Goal: Browse casually

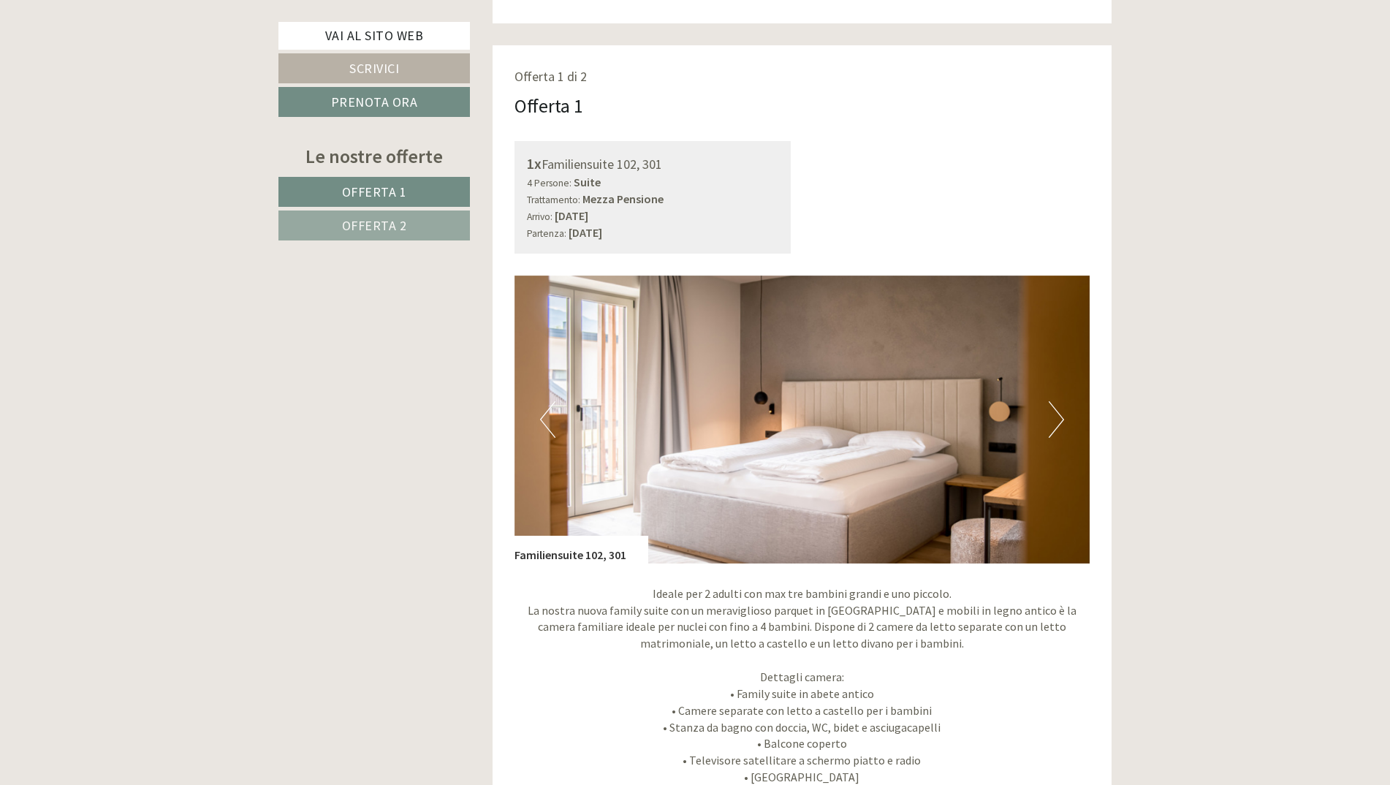
click at [1050, 408] on button "Next" at bounding box center [1056, 419] width 15 height 37
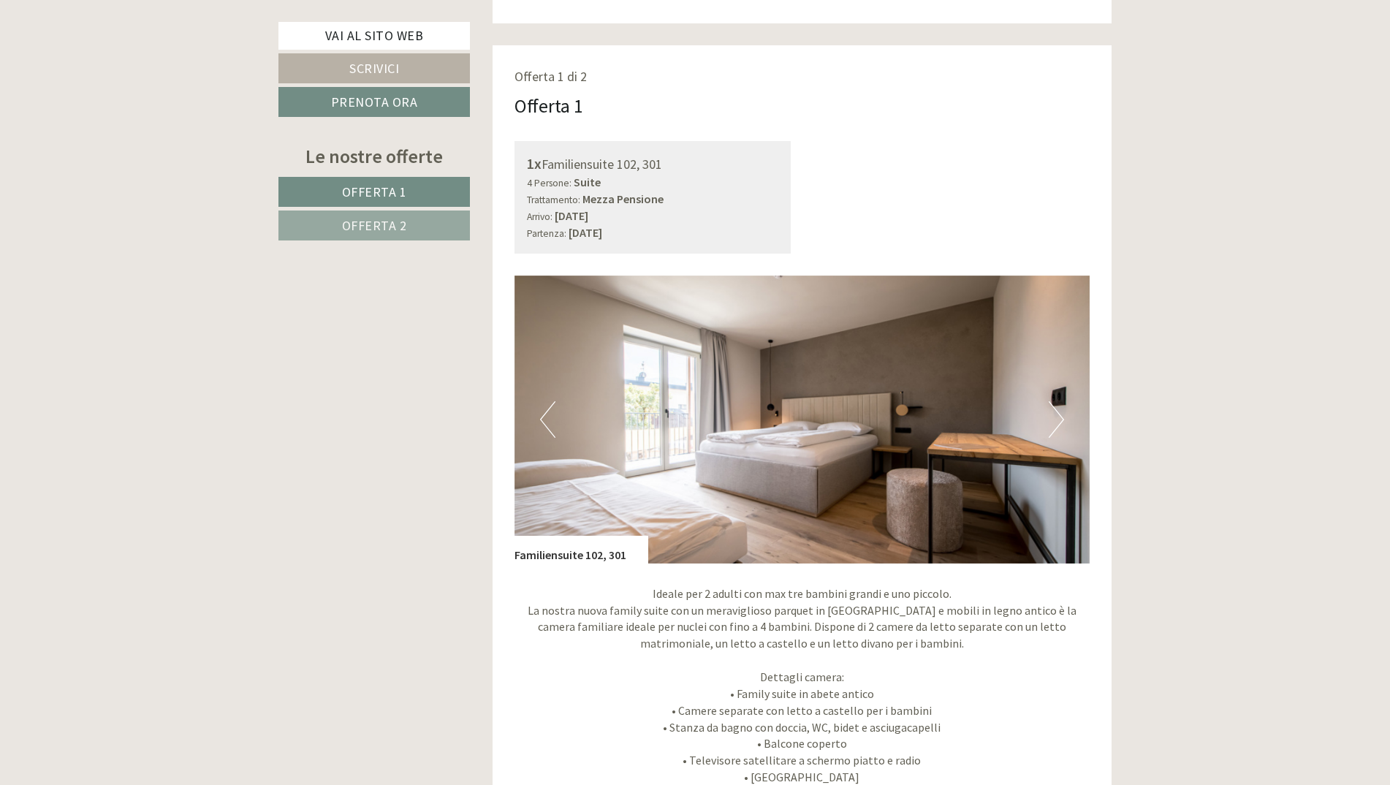
click at [1050, 408] on button "Next" at bounding box center [1056, 419] width 15 height 37
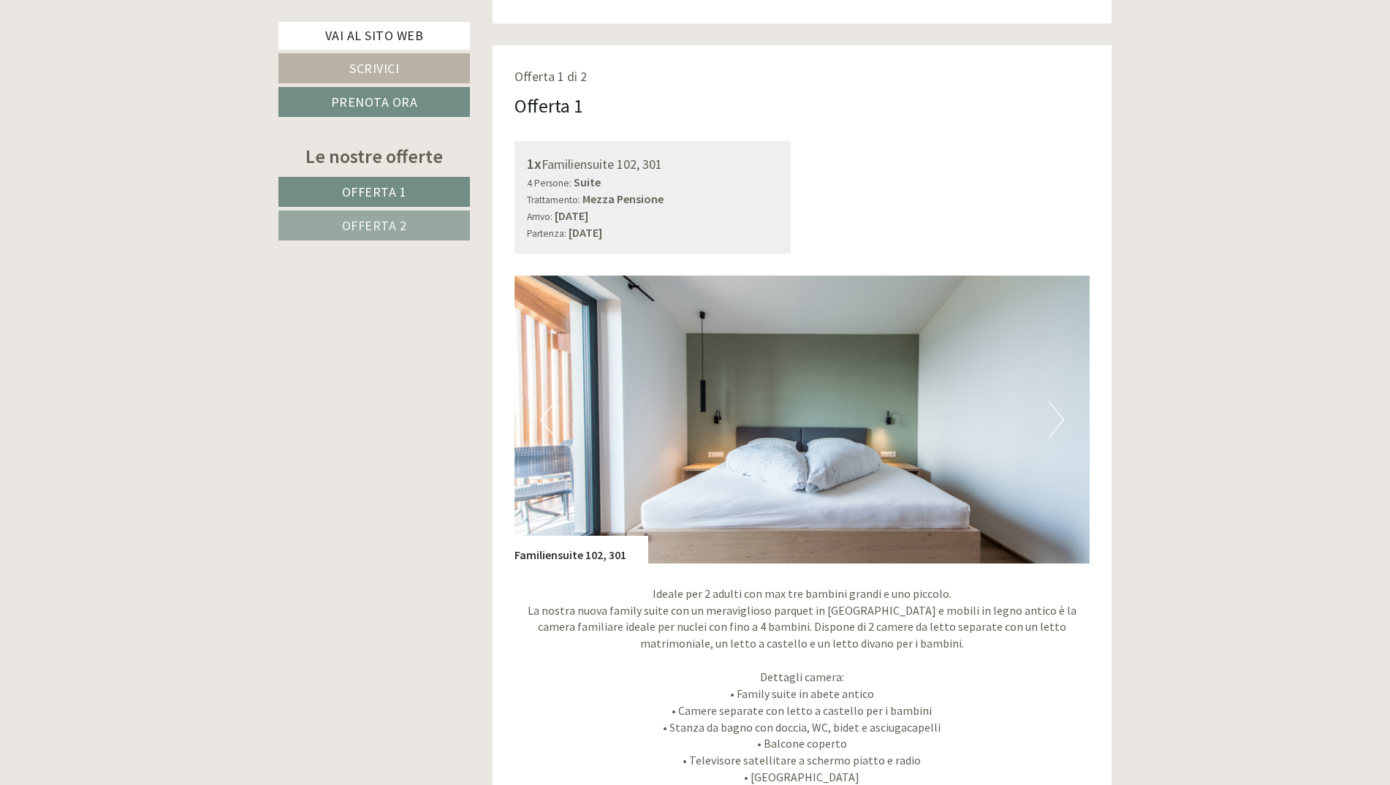
click at [1050, 408] on button "Next" at bounding box center [1056, 419] width 15 height 37
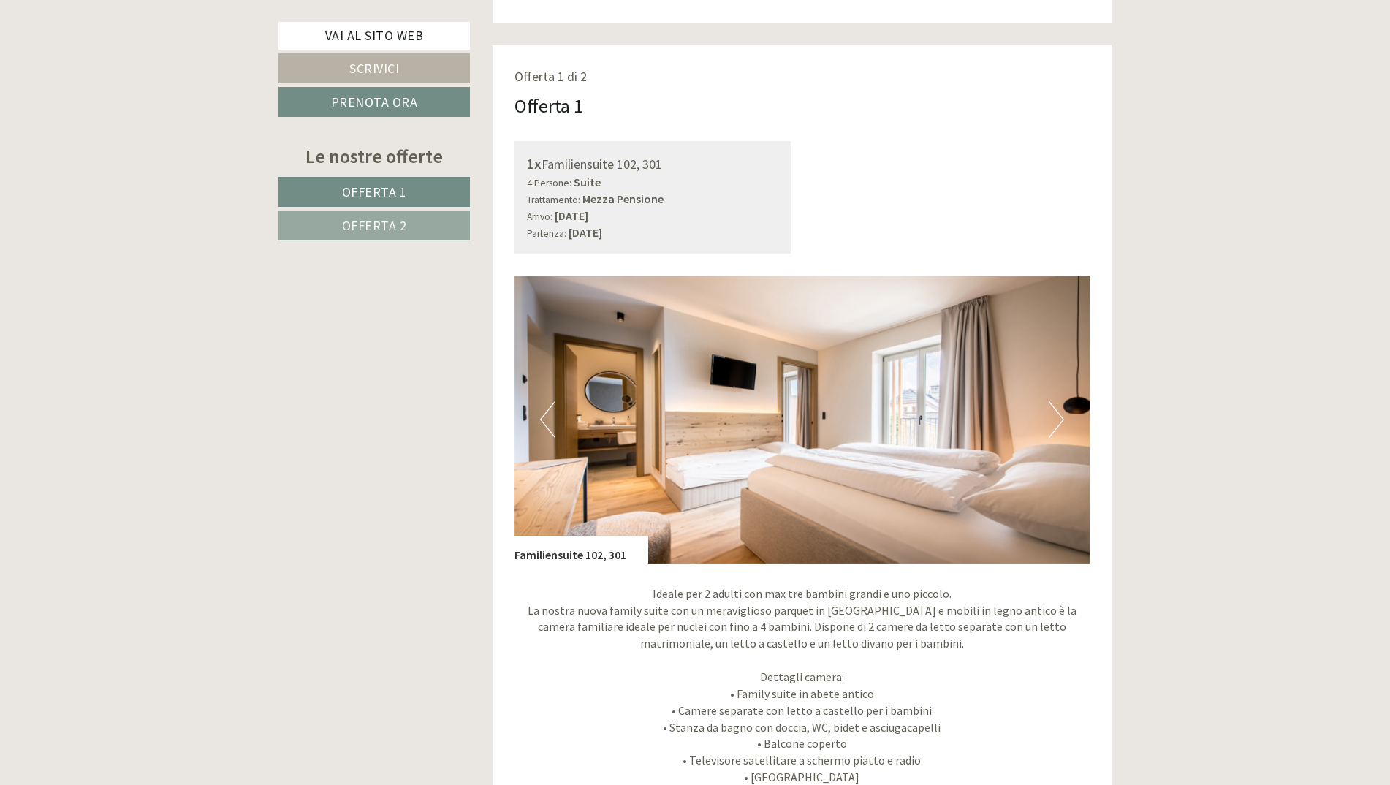
click at [1050, 408] on button "Next" at bounding box center [1056, 419] width 15 height 37
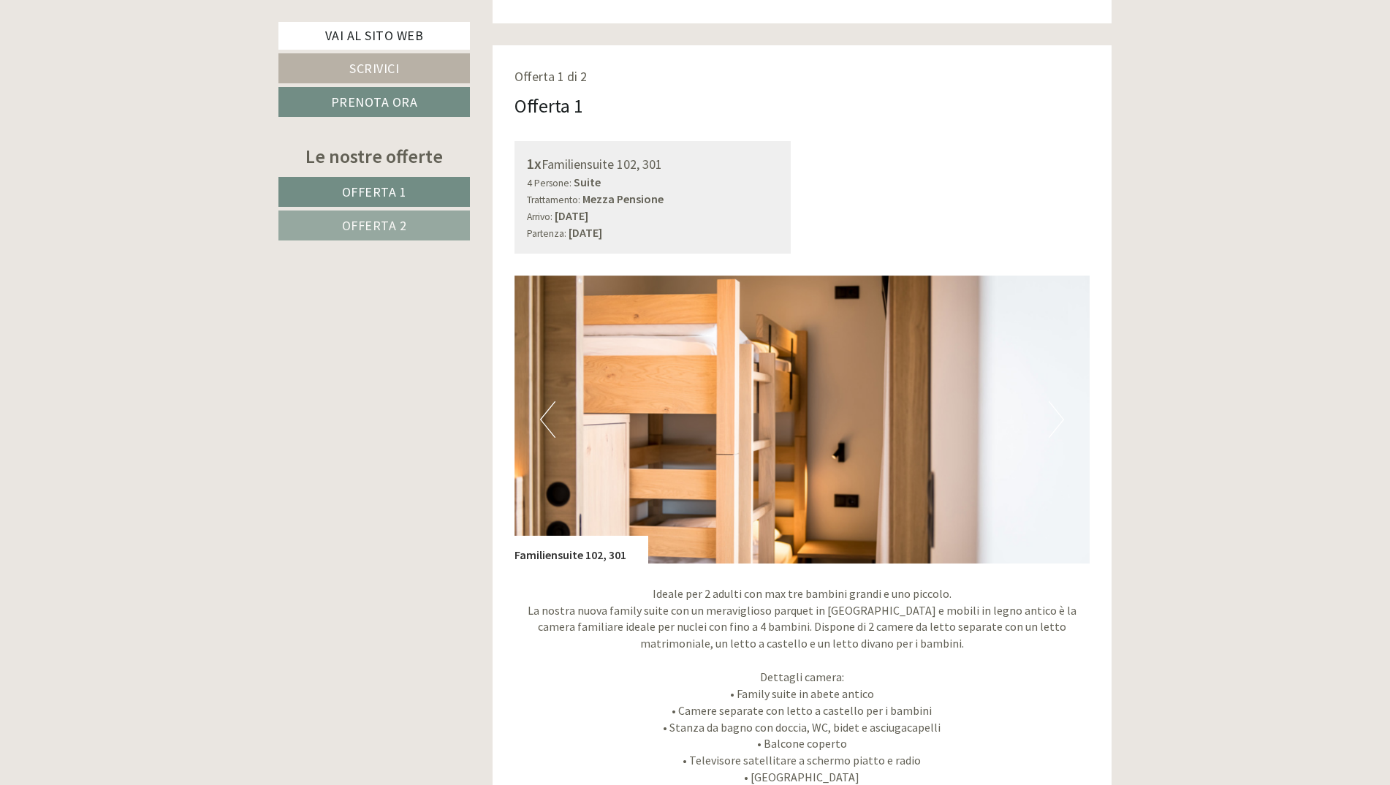
drag, startPoint x: 1050, startPoint y: 408, endPoint x: 942, endPoint y: 420, distance: 108.2
click at [942, 421] on img at bounding box center [803, 420] width 576 height 288
click at [1063, 412] on button "Next" at bounding box center [1056, 419] width 15 height 37
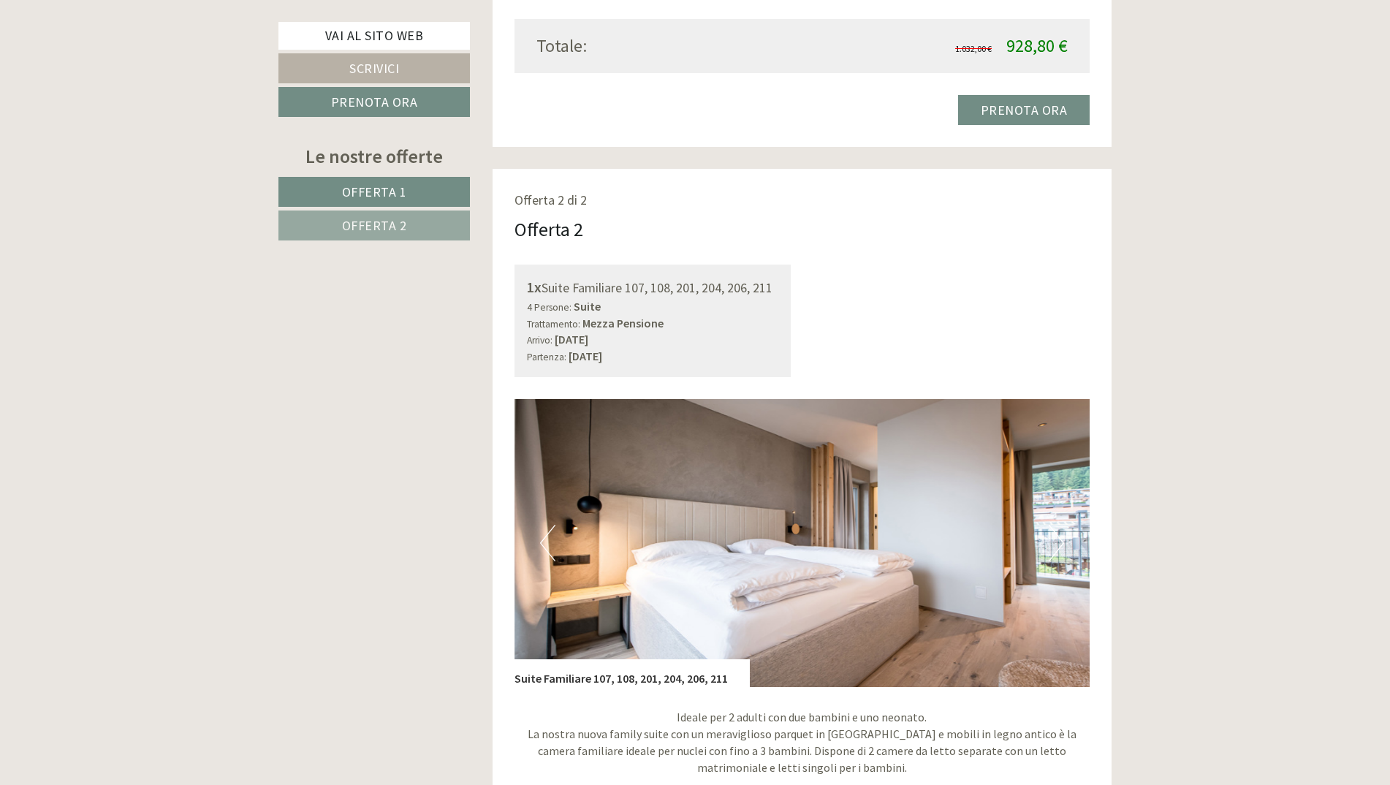
scroll to position [2047, 0]
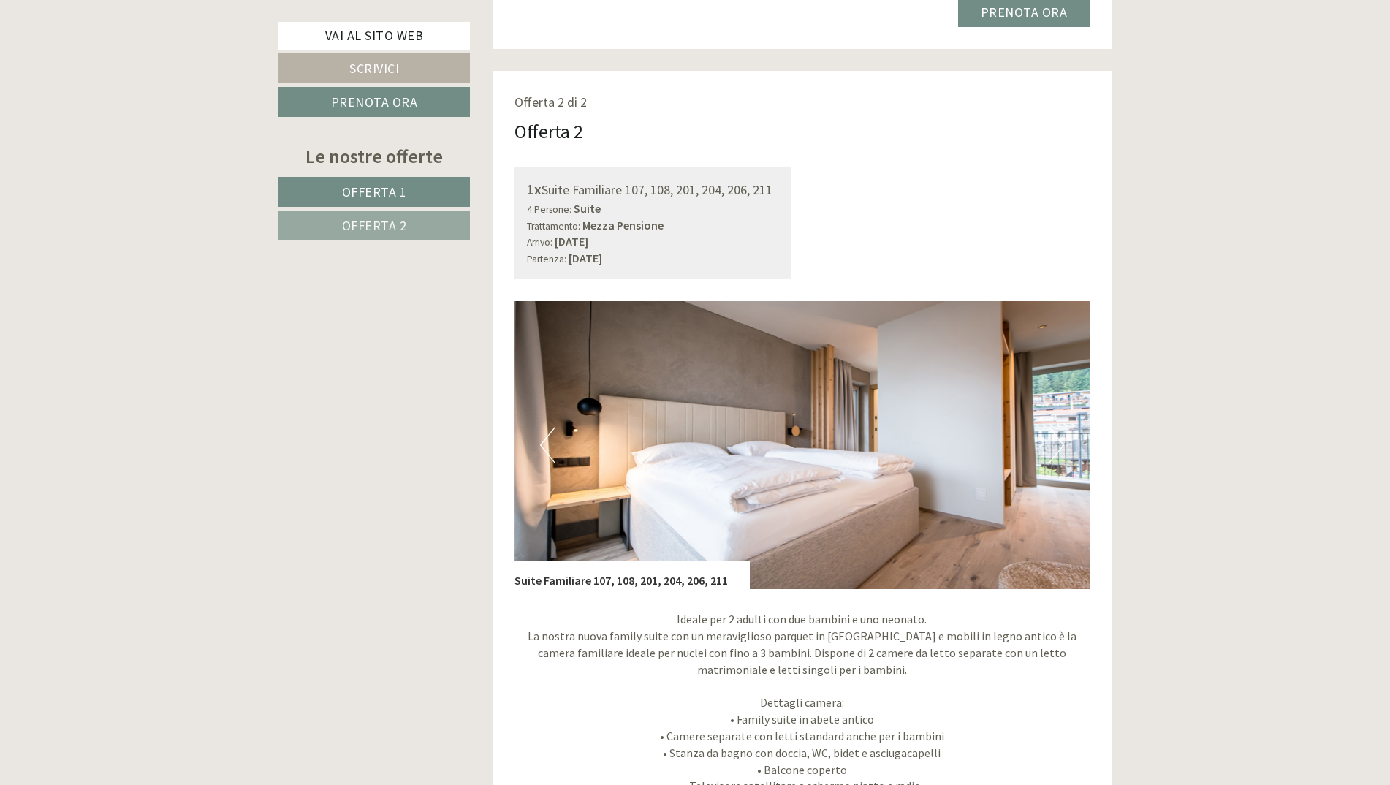
click at [1066, 437] on img at bounding box center [803, 445] width 576 height 288
click at [1059, 441] on button "Next" at bounding box center [1056, 445] width 15 height 37
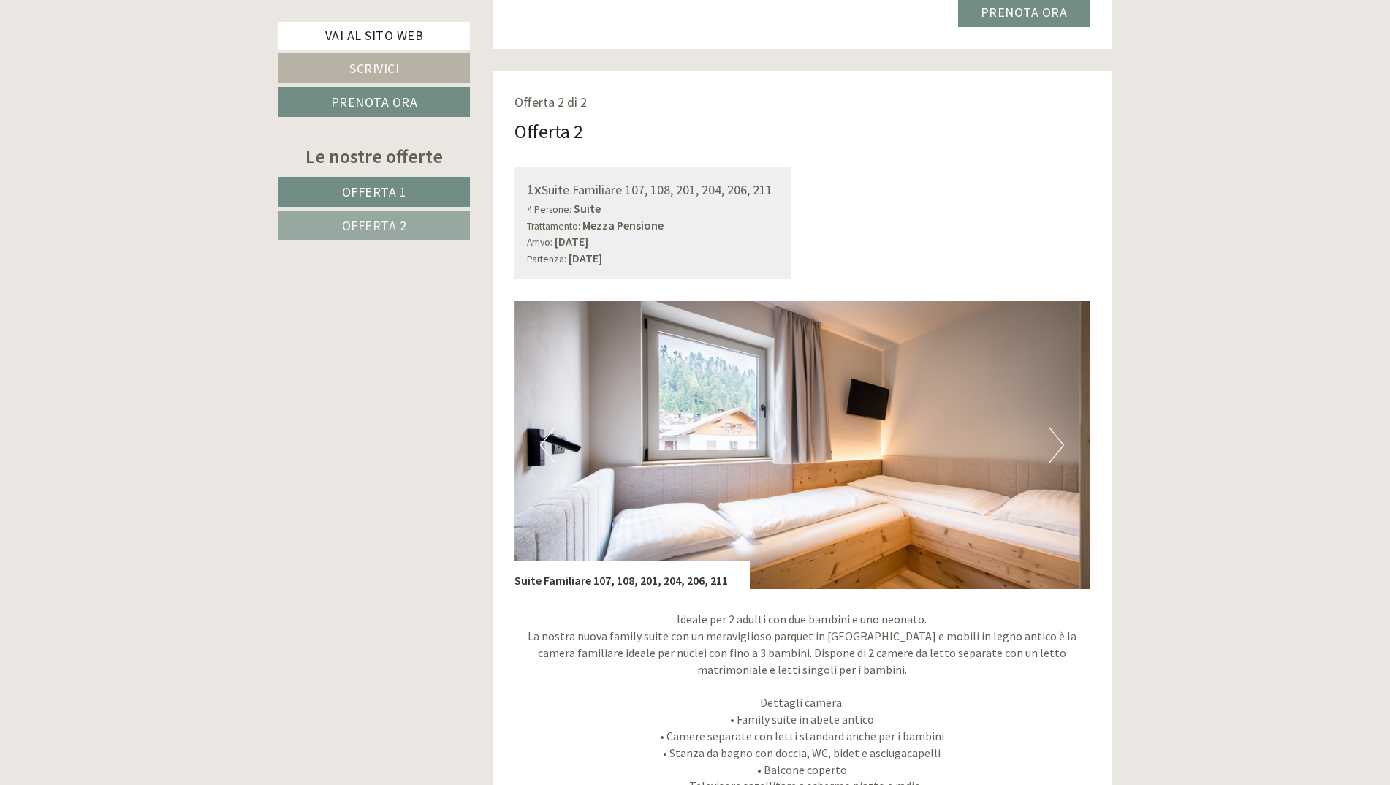
click at [1064, 433] on button "Next" at bounding box center [1056, 445] width 15 height 37
